Goal: Task Accomplishment & Management: Use online tool/utility

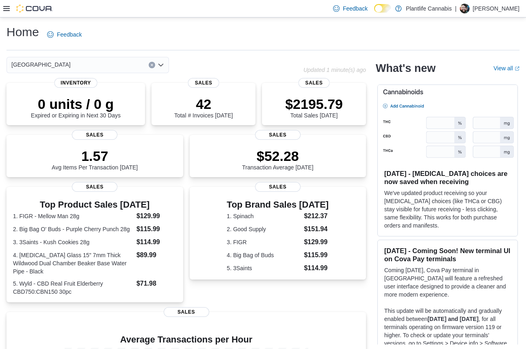
click at [5, 8] on icon at bounding box center [6, 8] width 6 height 5
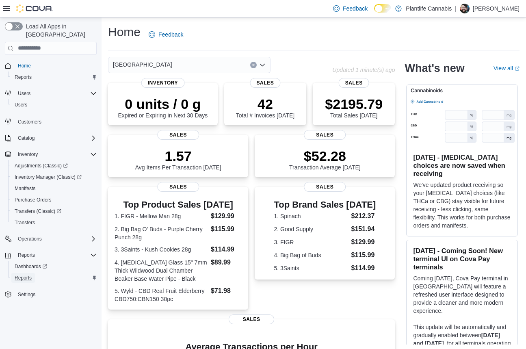
click at [30, 274] on span "Reports" at bounding box center [23, 277] width 17 height 6
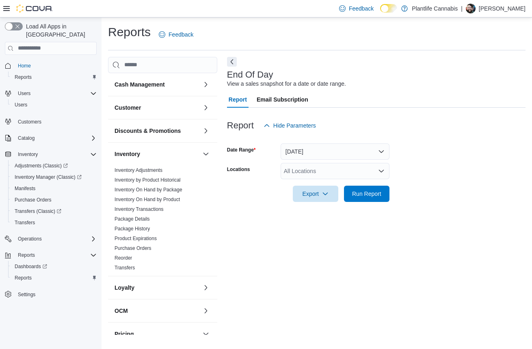
click at [5, 11] on icon at bounding box center [6, 8] width 6 height 6
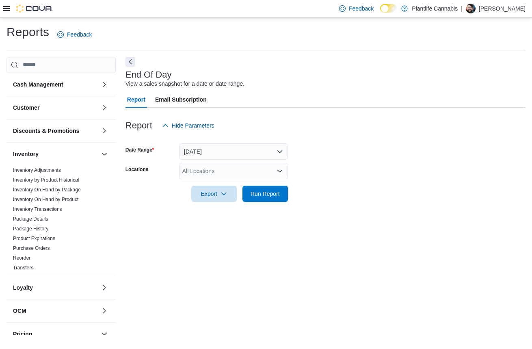
click at [9, 8] on icon at bounding box center [6, 8] width 6 height 5
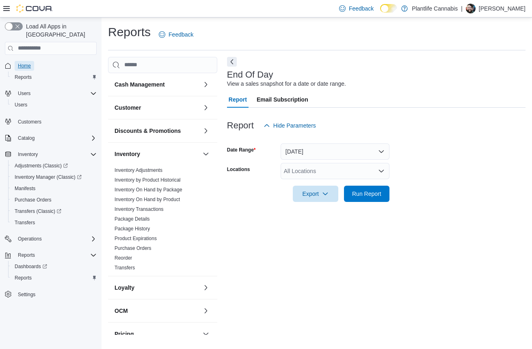
click at [26, 63] on span "Home" at bounding box center [24, 66] width 13 height 6
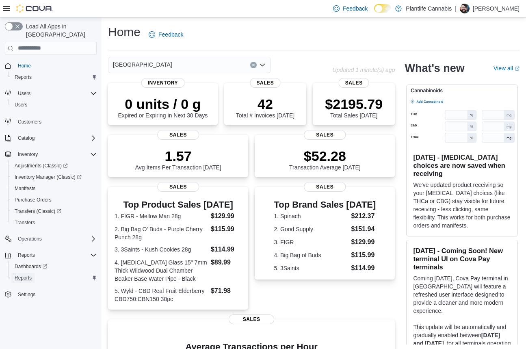
click at [26, 274] on span "Reports" at bounding box center [23, 277] width 17 height 6
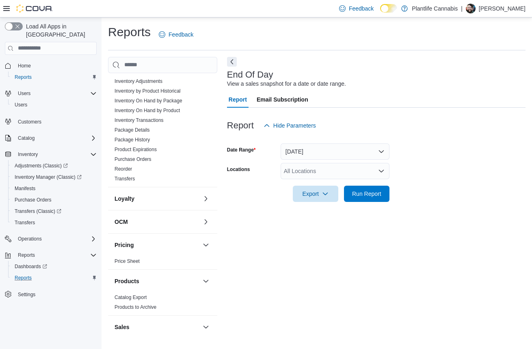
scroll to position [104, 0]
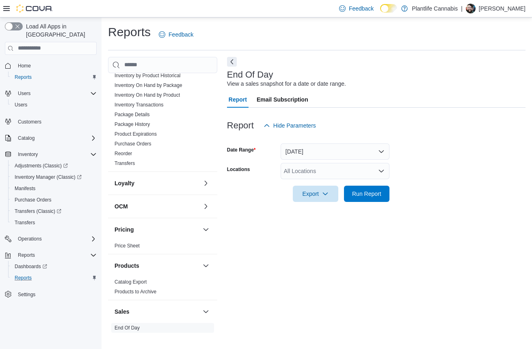
click at [333, 168] on div "All Locations" at bounding box center [334, 171] width 109 height 16
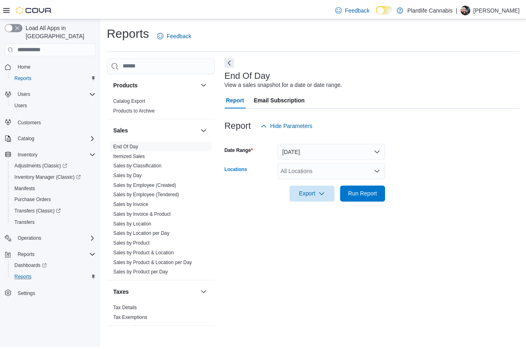
scroll to position [287, 0]
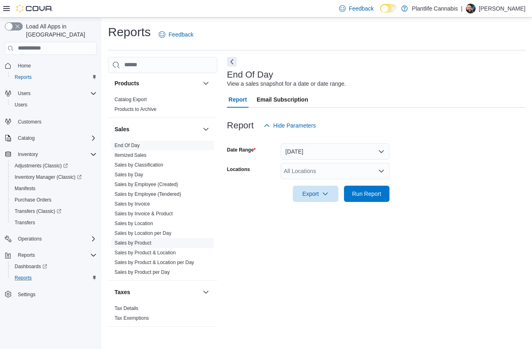
click at [136, 242] on link "Sales by Product" at bounding box center [132, 243] width 37 height 6
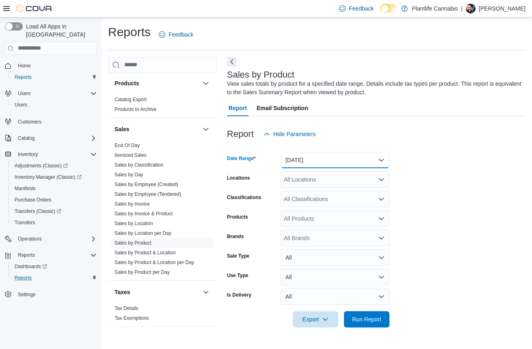
click at [328, 156] on button "Yesterday" at bounding box center [334, 160] width 109 height 16
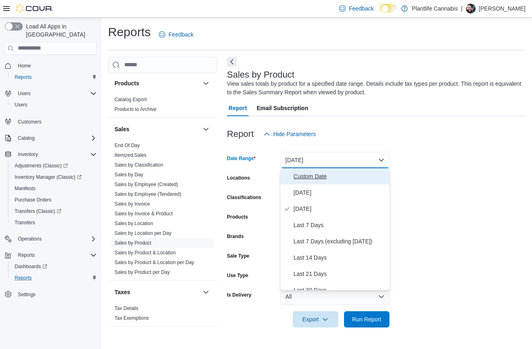
click at [309, 172] on span "Custom Date" at bounding box center [339, 176] width 93 height 10
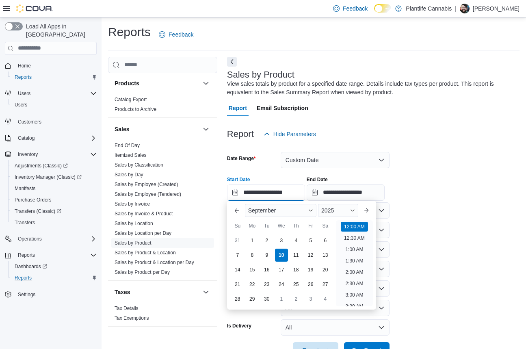
click at [298, 194] on input "**********" at bounding box center [266, 192] width 78 height 16
click at [354, 233] on li "4:00 PM" at bounding box center [354, 235] width 25 height 10
type input "**********"
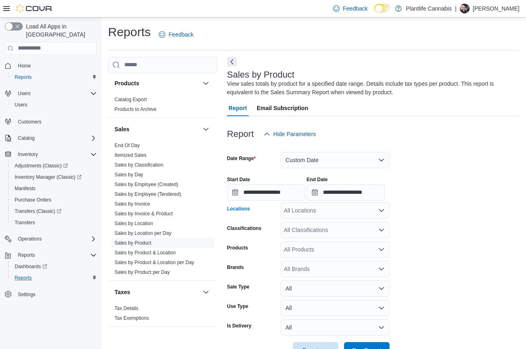
click at [344, 211] on div "All Locations" at bounding box center [334, 210] width 109 height 16
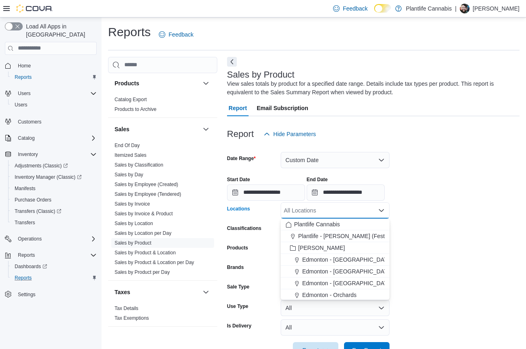
click at [344, 212] on div "All Locations" at bounding box center [334, 210] width 109 height 16
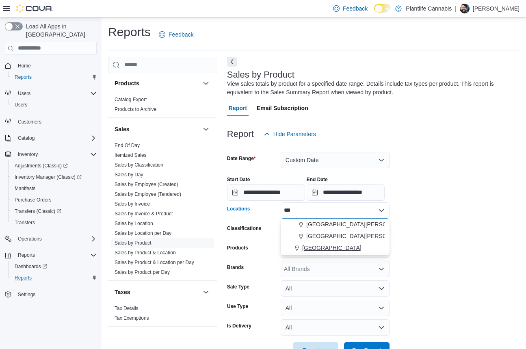
type input "***"
click at [330, 249] on span "Fort Saskatchewan" at bounding box center [331, 248] width 59 height 8
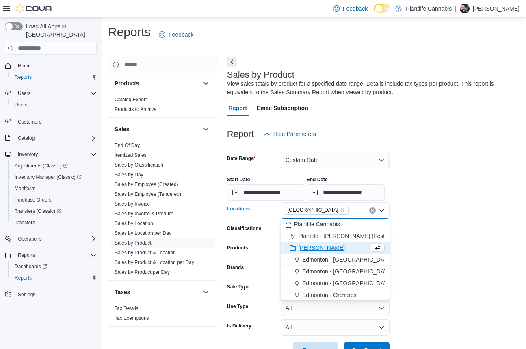
click at [456, 295] on form "**********" at bounding box center [373, 250] width 292 height 216
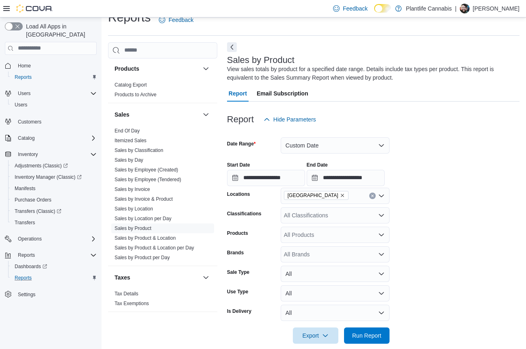
scroll to position [26, 0]
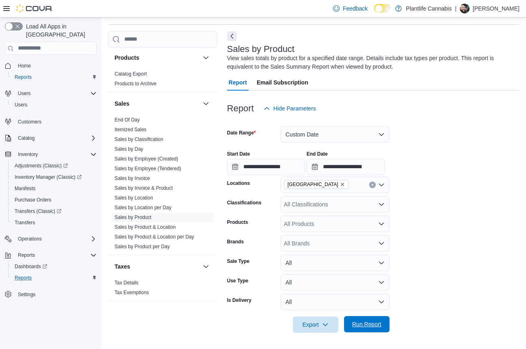
click at [364, 324] on span "Run Report" at bounding box center [366, 324] width 29 height 8
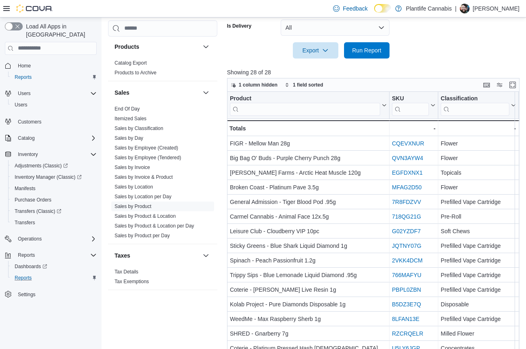
click at [7, 10] on icon at bounding box center [6, 8] width 6 height 6
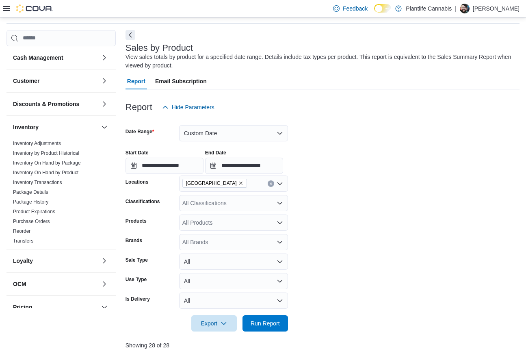
scroll to position [0, 0]
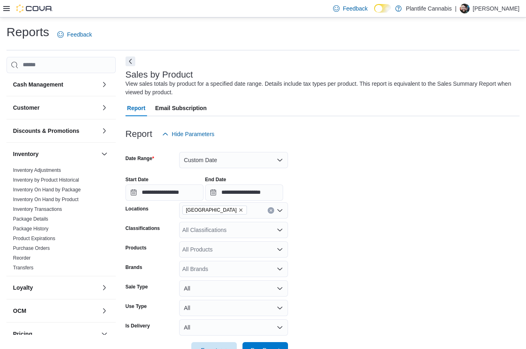
click at [129, 62] on button "Next" at bounding box center [130, 61] width 10 height 10
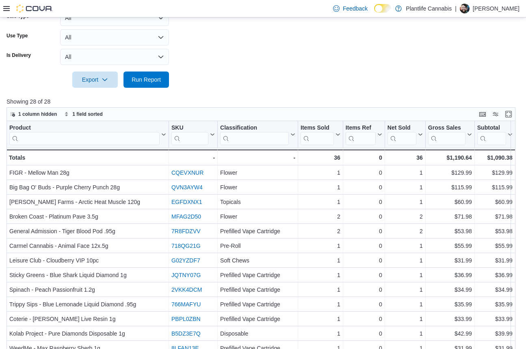
scroll to position [306, 0]
